Goal: Task Accomplishment & Management: Complete application form

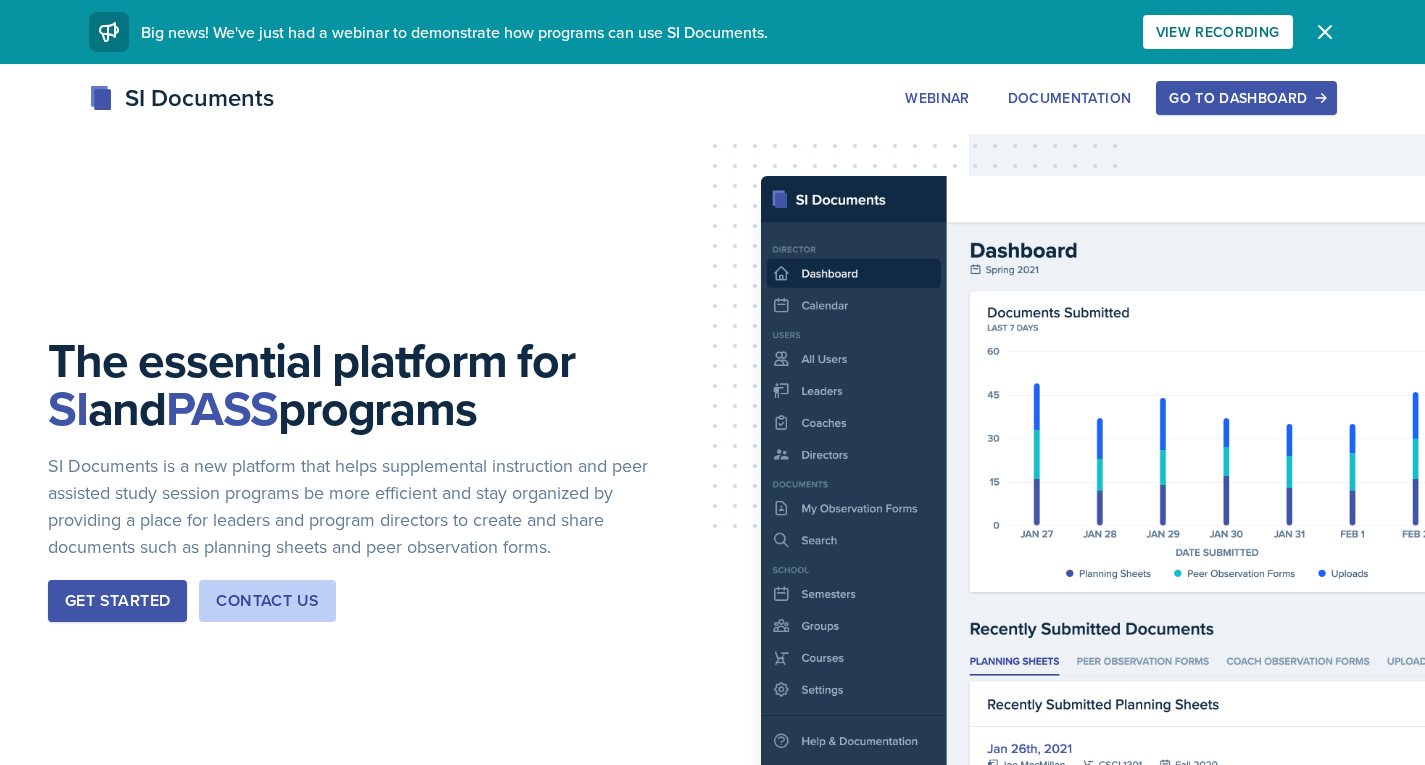
click at [835, 100] on div "Go to Dashboard" at bounding box center [1246, 98] width 154 height 16
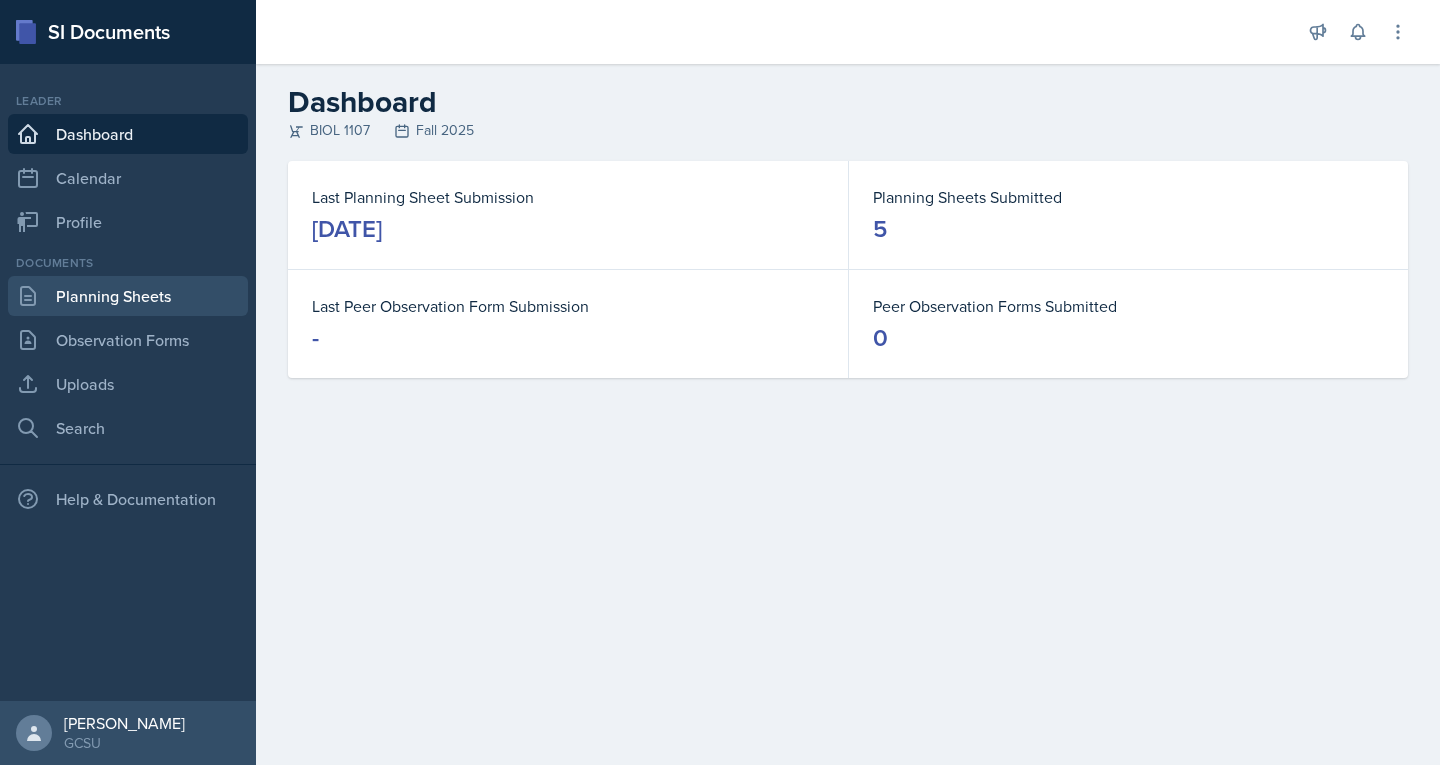
click at [89, 303] on link "Planning Sheets" at bounding box center [128, 296] width 240 height 40
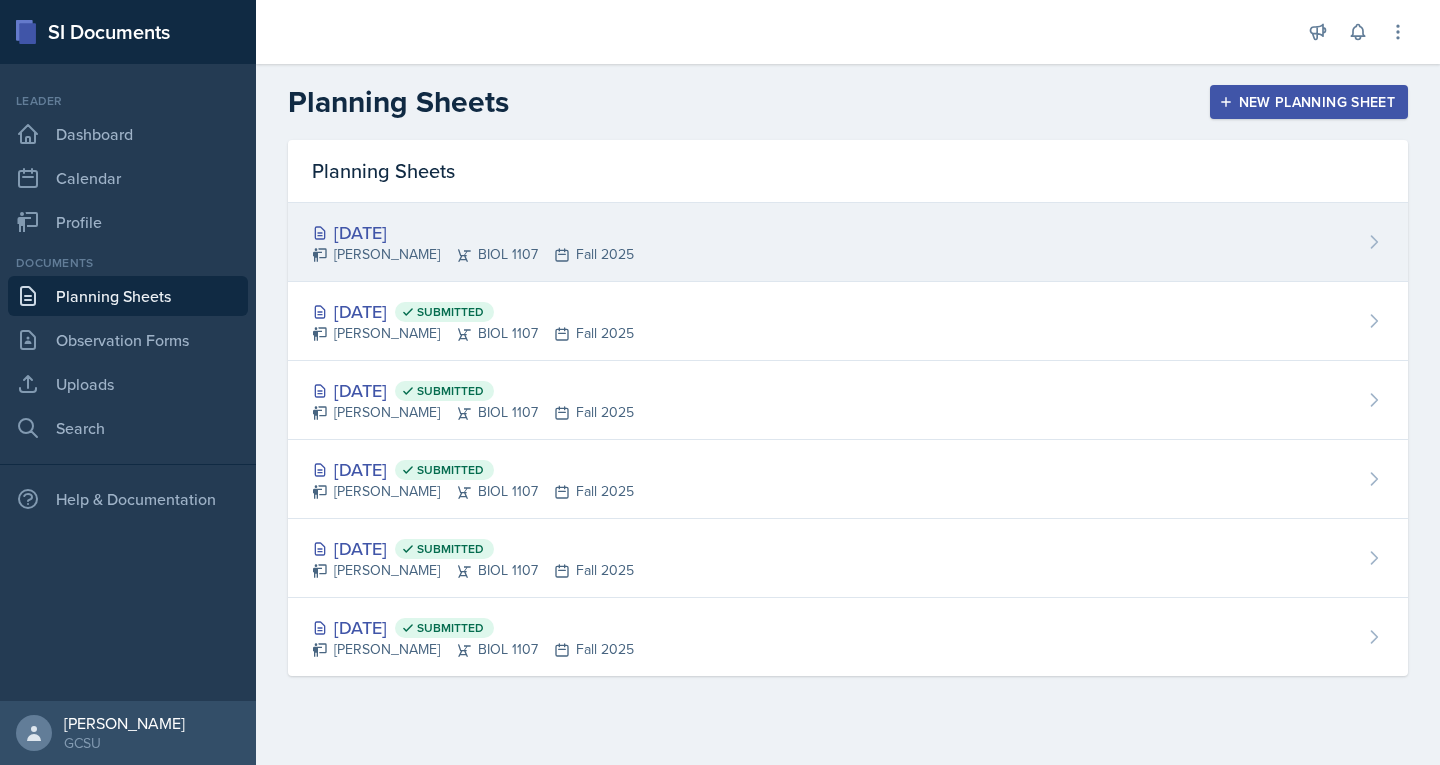
click at [416, 249] on div "[PERSON_NAME] BIOL 1107 Fall 2025" at bounding box center [473, 254] width 322 height 21
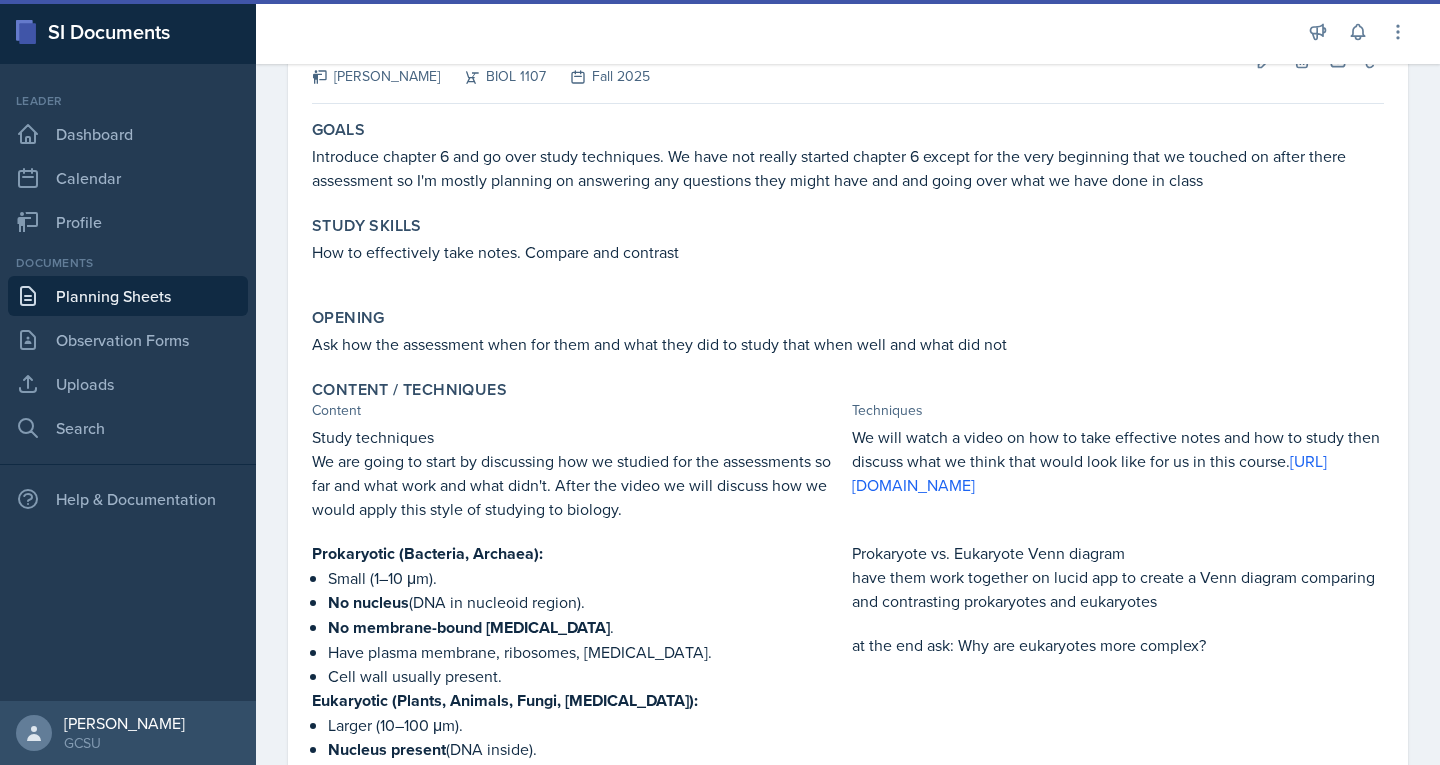
scroll to position [863, 0]
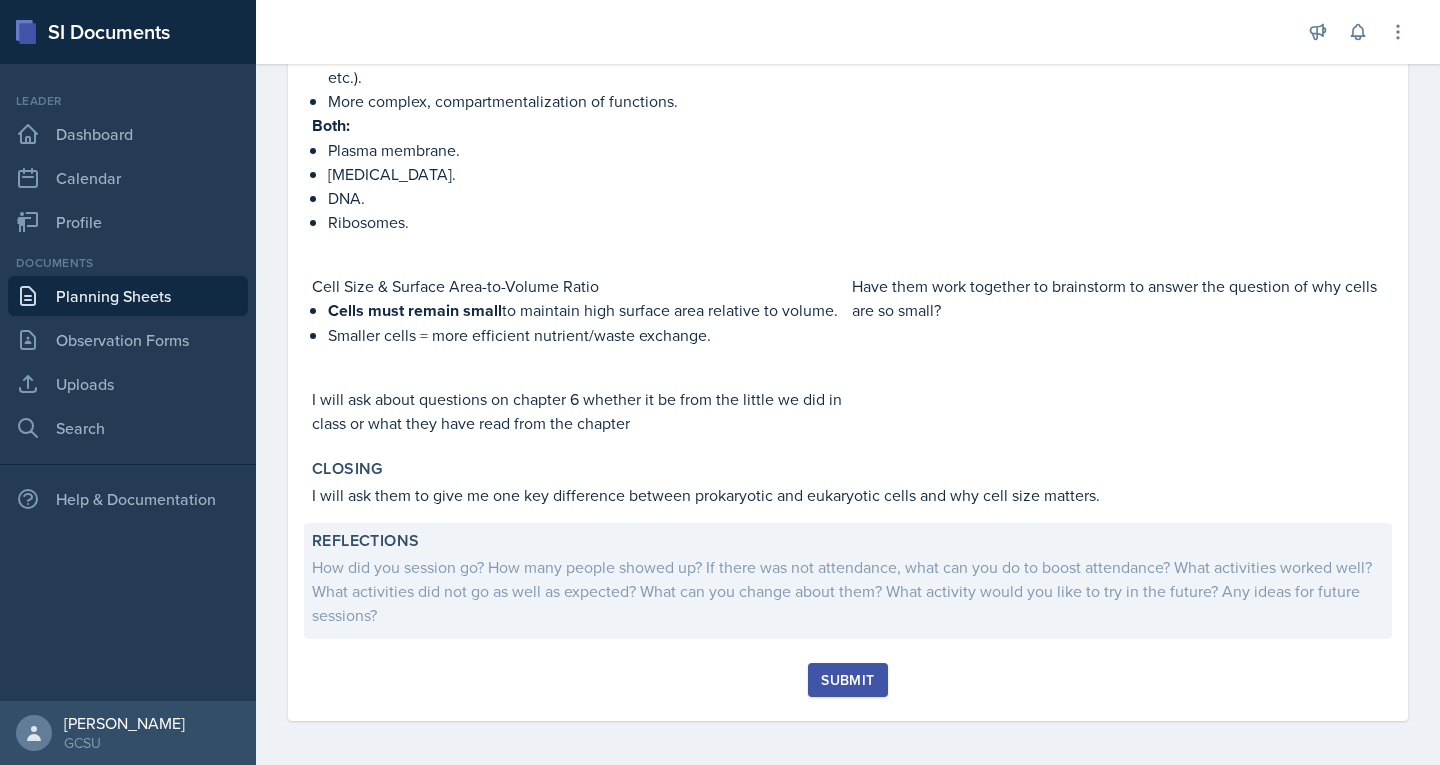
click at [543, 440] on div "How did you session go? How many people showed up? If there was not attendance,…" at bounding box center [848, 591] width 1072 height 72
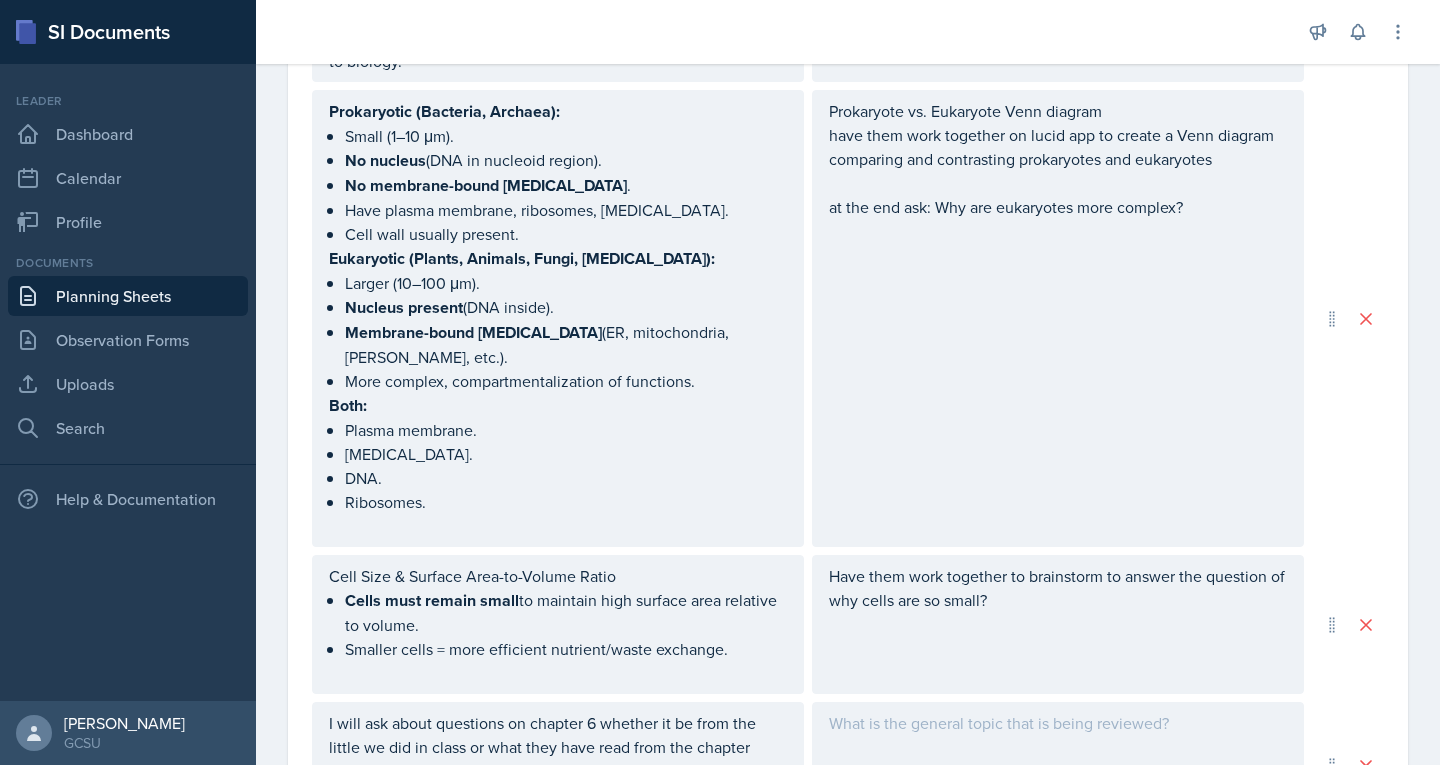
scroll to position [1370, 0]
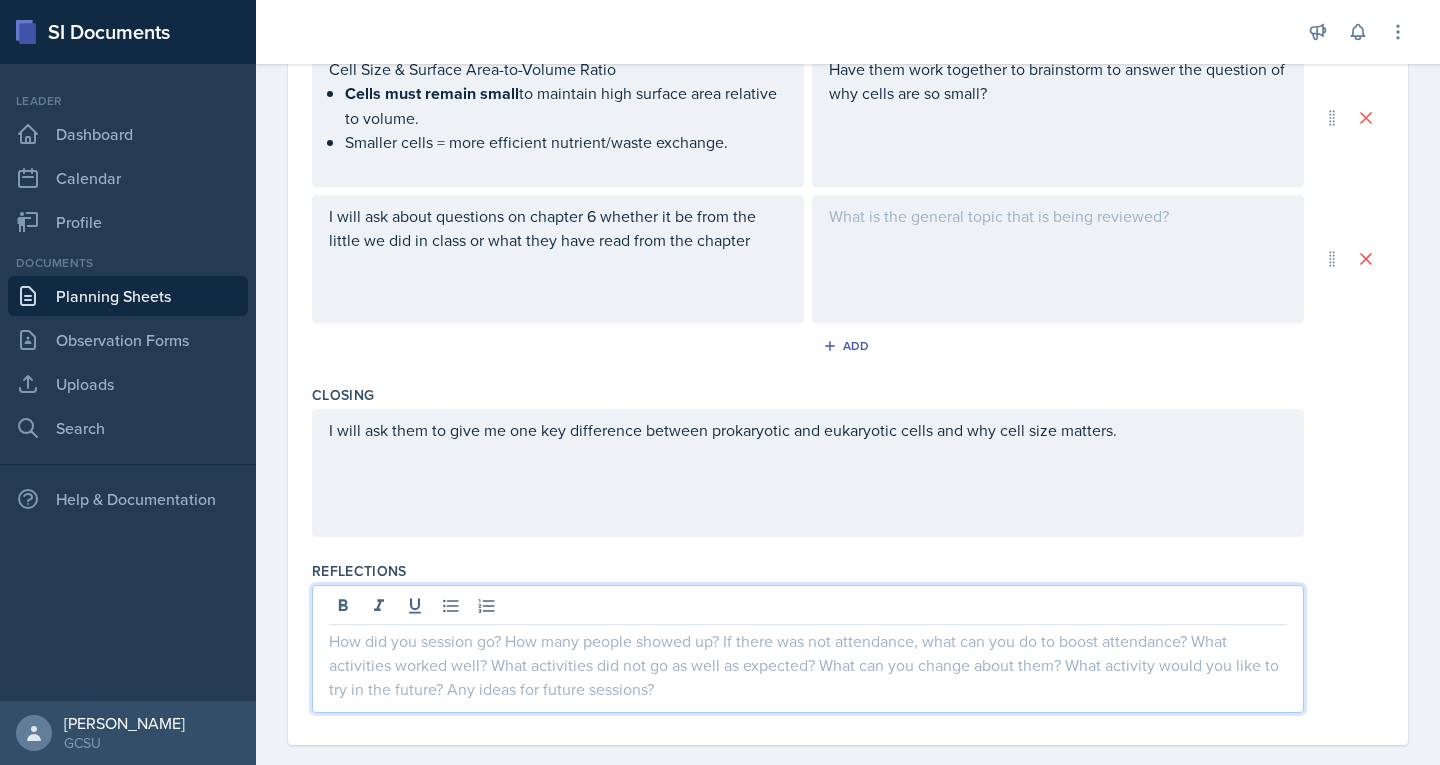
click at [408, 440] on div at bounding box center [808, 649] width 992 height 128
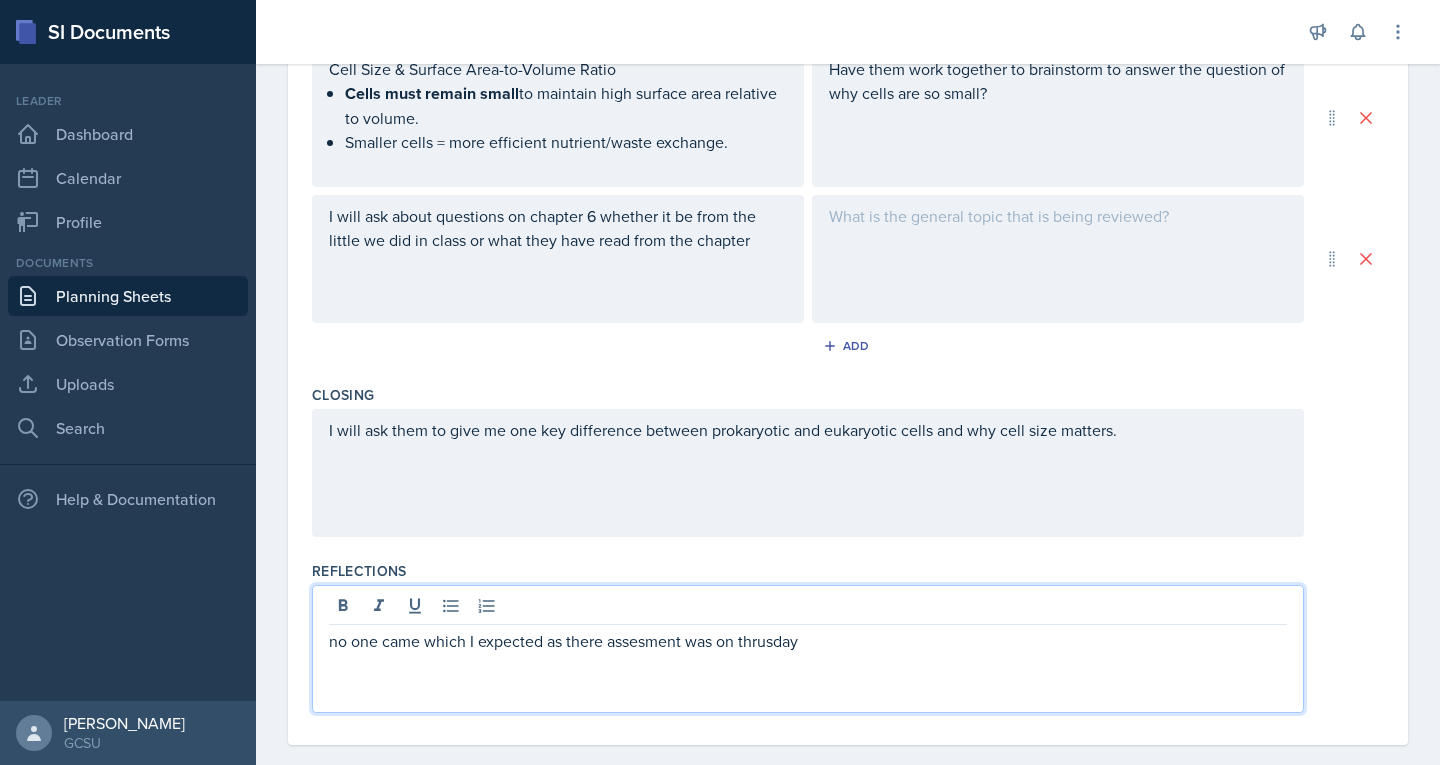
click at [664, 440] on p "no one came which I expected as there assesment was on thrusday" at bounding box center [808, 641] width 958 height 24
click at [835, 440] on p "no one came which I expected as there assessment was [DATE]" at bounding box center [808, 641] width 958 height 24
click at [336, 440] on p "no one came which I expected as there assessment was [DATE] and not much new co…" at bounding box center [808, 641] width 958 height 24
click at [603, 440] on p "No one came which I expected as there assessment was [DATE] and not much new co…" at bounding box center [808, 641] width 958 height 24
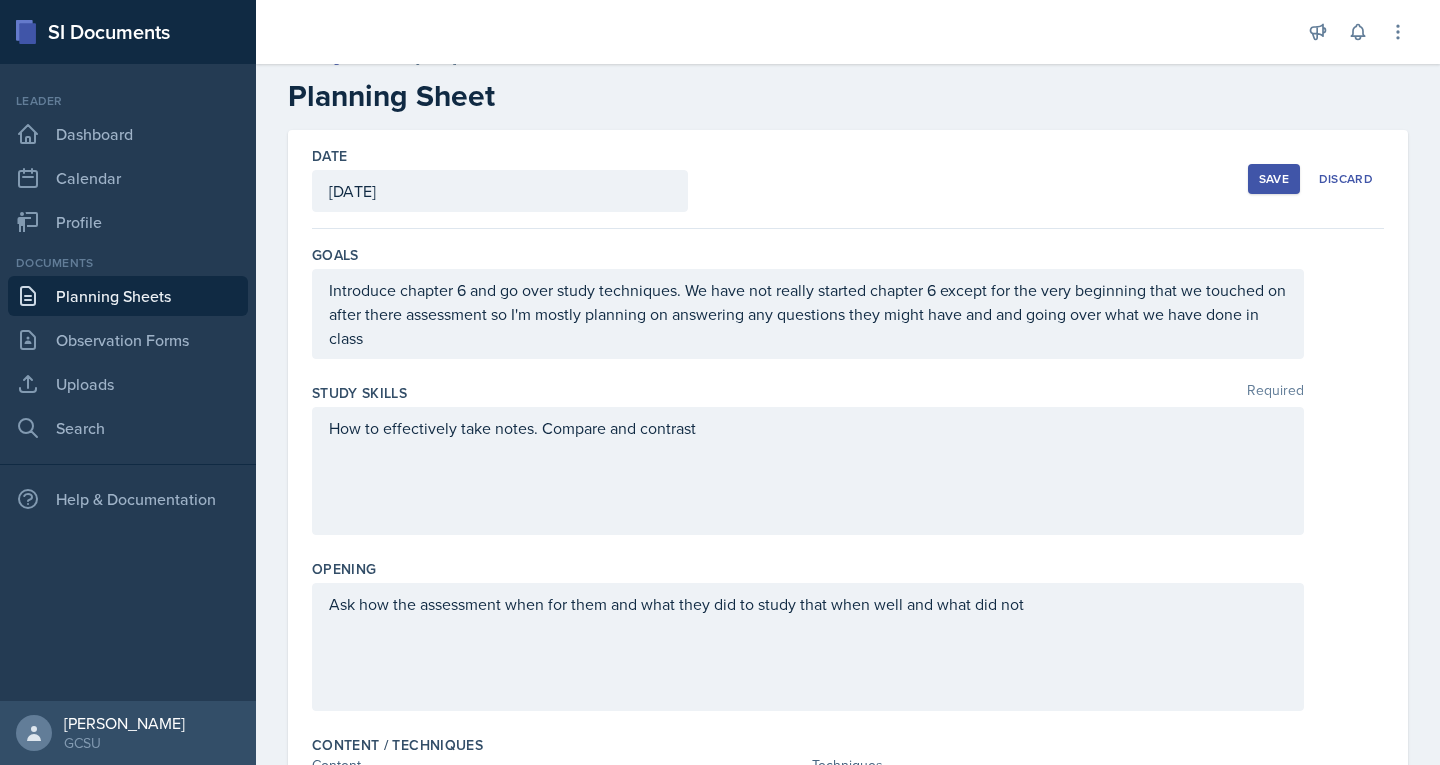
scroll to position [0, 0]
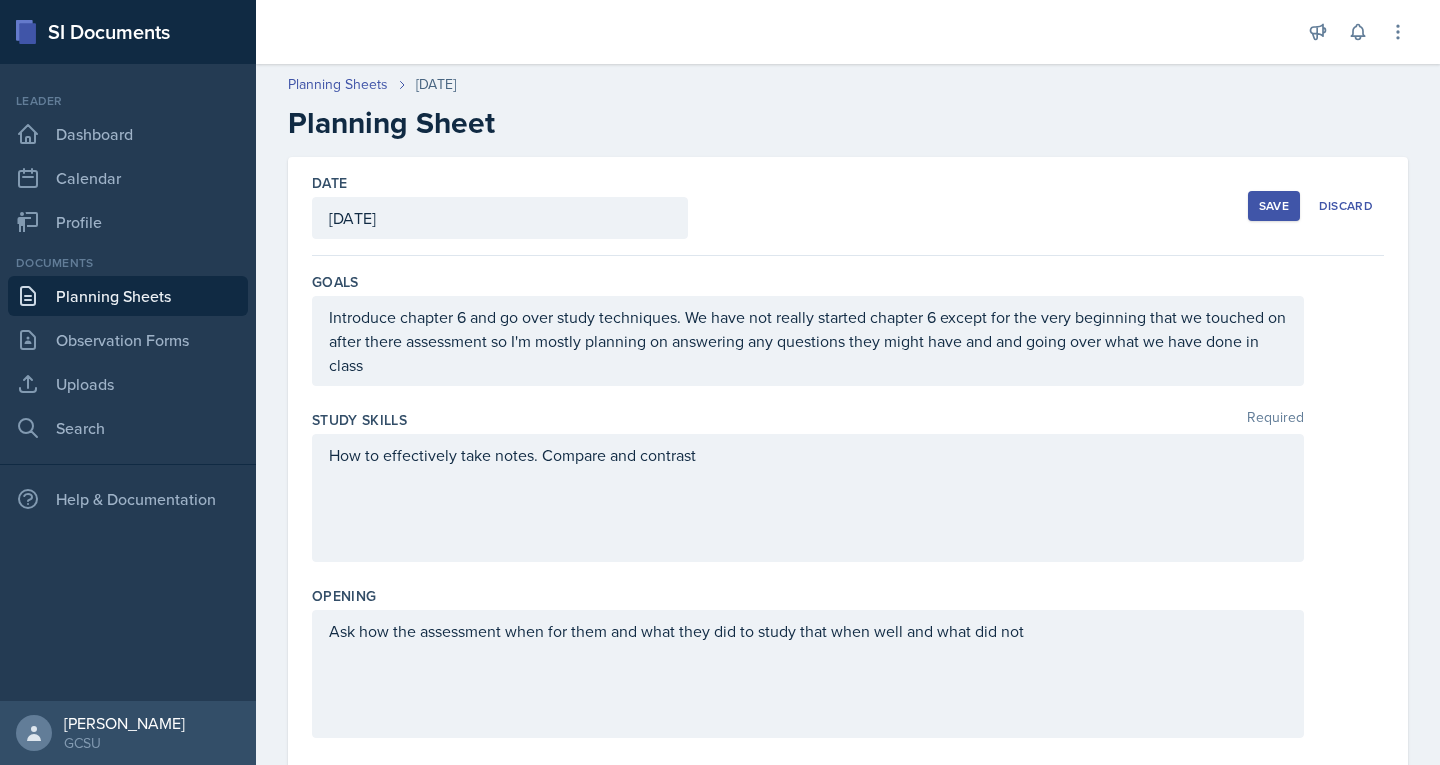
click at [835, 203] on div "Save" at bounding box center [1274, 206] width 30 height 16
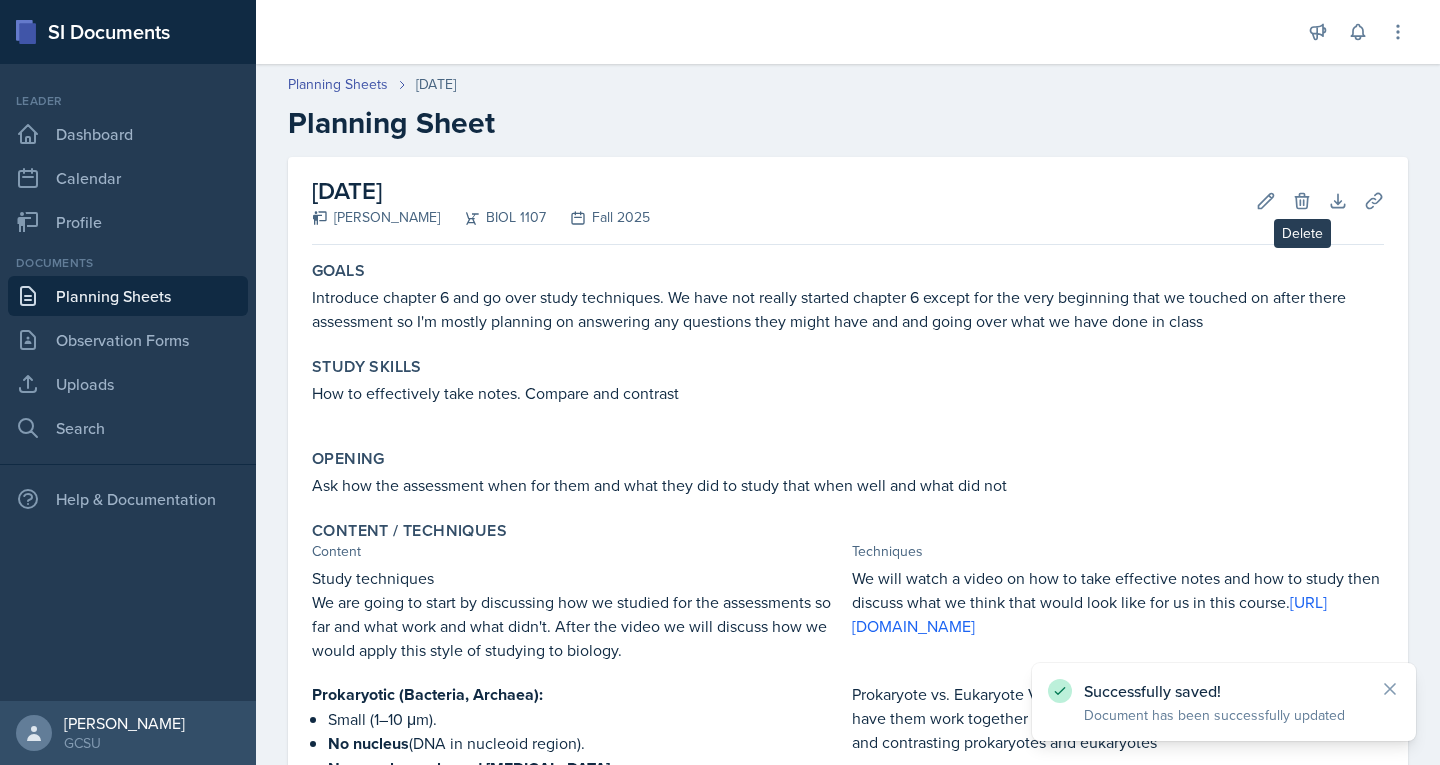
scroll to position [811, 0]
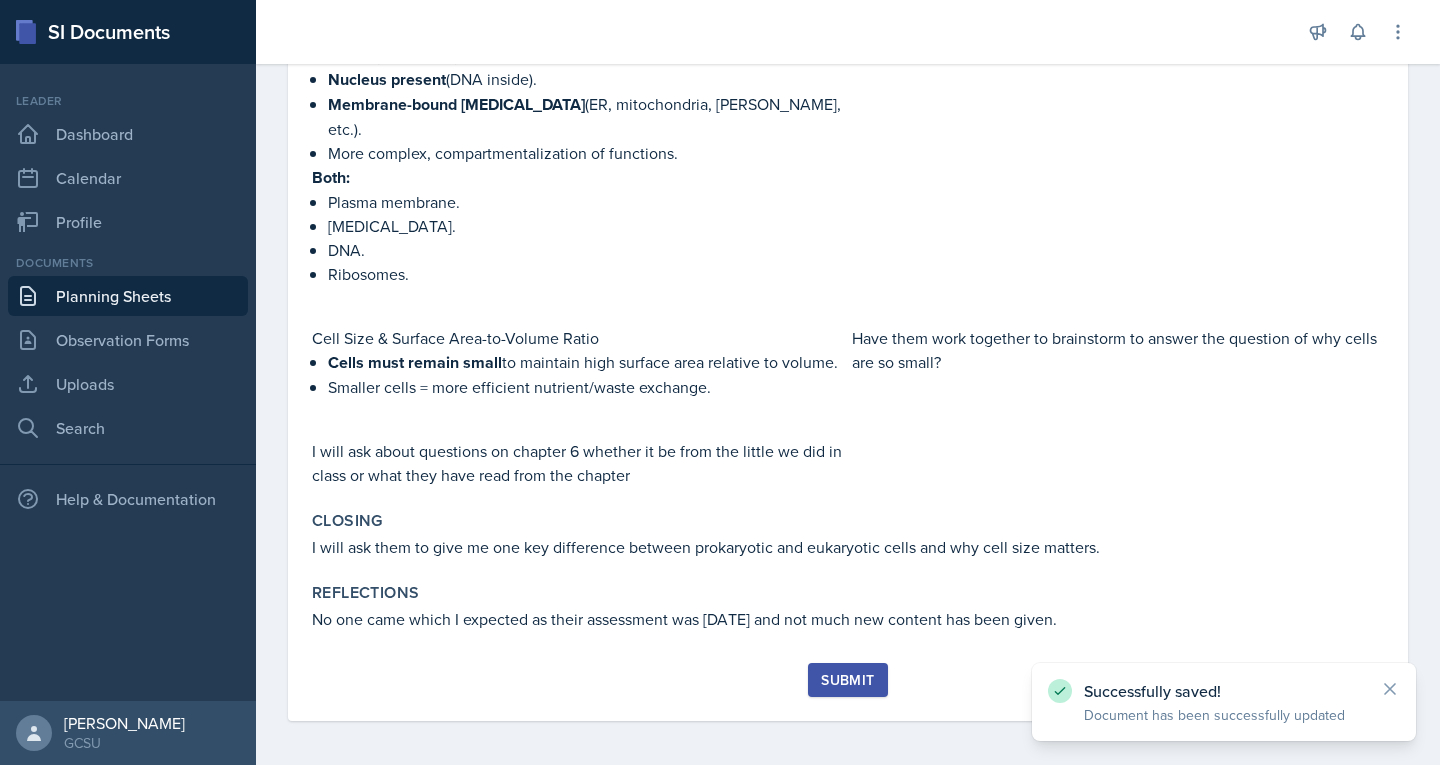
click at [835, 440] on div "Submit" at bounding box center [847, 680] width 53 height 16
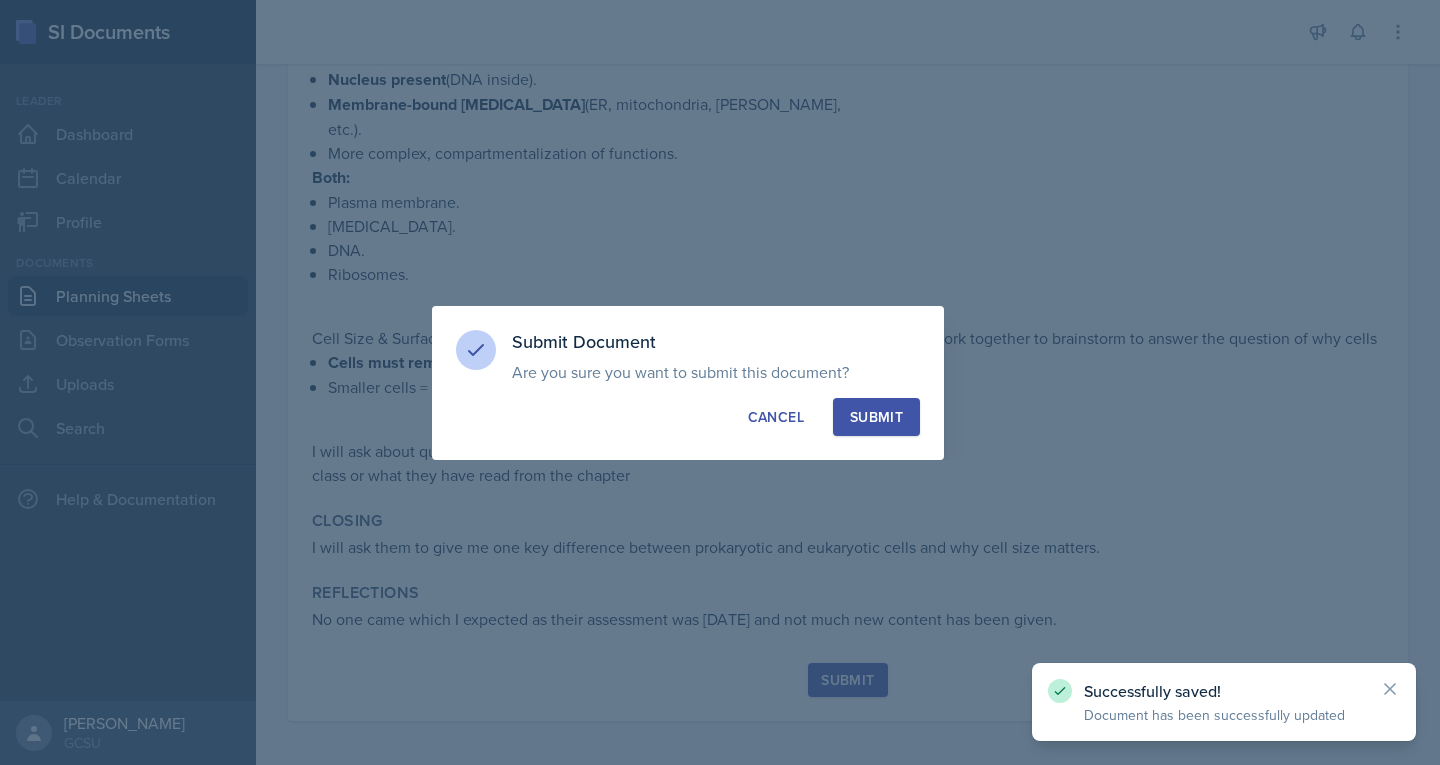
click at [835, 411] on div "Submit" at bounding box center [876, 417] width 53 height 20
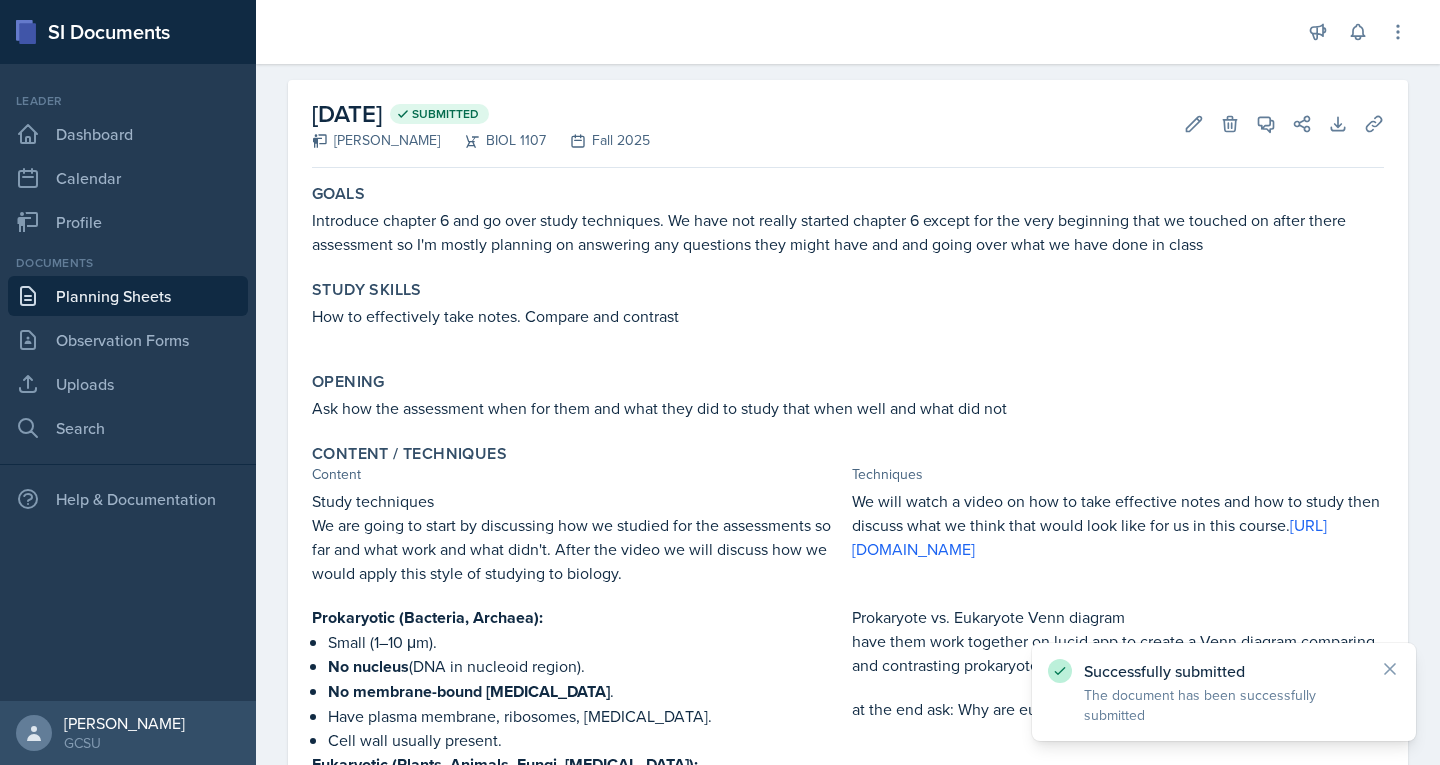
scroll to position [0, 0]
